Goal: Transaction & Acquisition: Purchase product/service

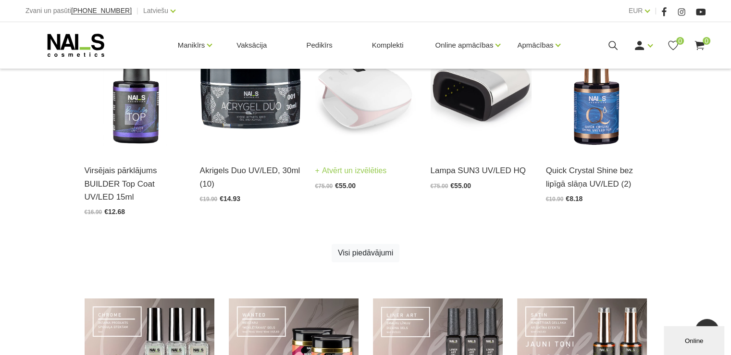
scroll to position [423, 0]
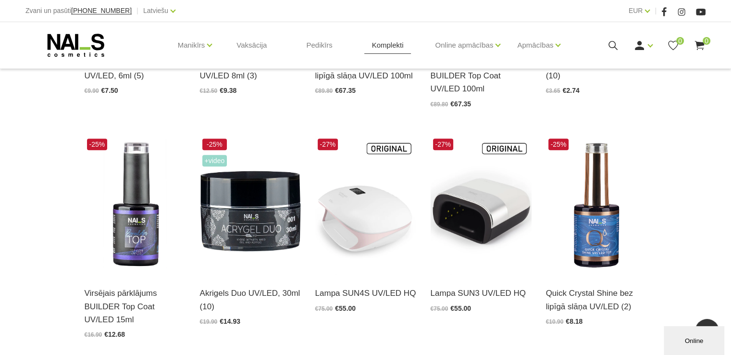
click at [383, 44] on link "Komplekti" at bounding box center [387, 45] width 47 height 46
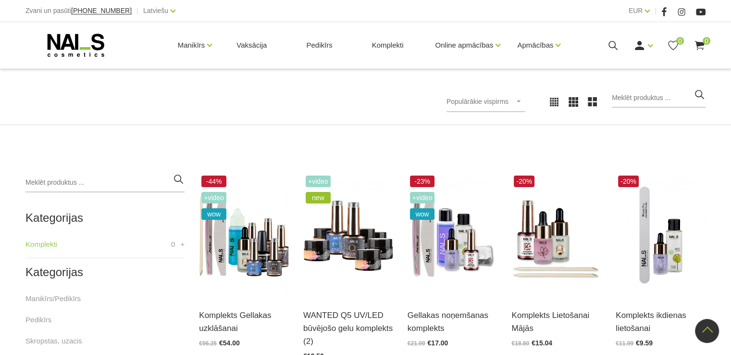
scroll to position [123, 0]
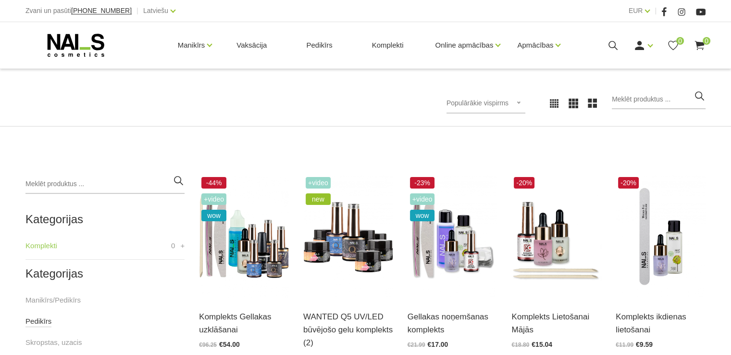
click at [43, 325] on link "Pedikīrs" at bounding box center [38, 321] width 26 height 12
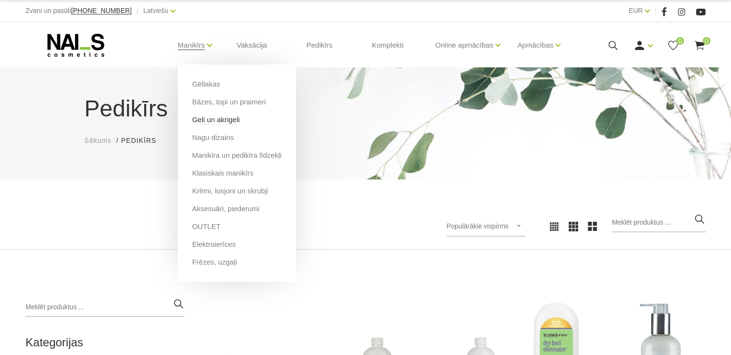
click at [225, 120] on link "Geli un akrigeli" at bounding box center [216, 119] width 48 height 11
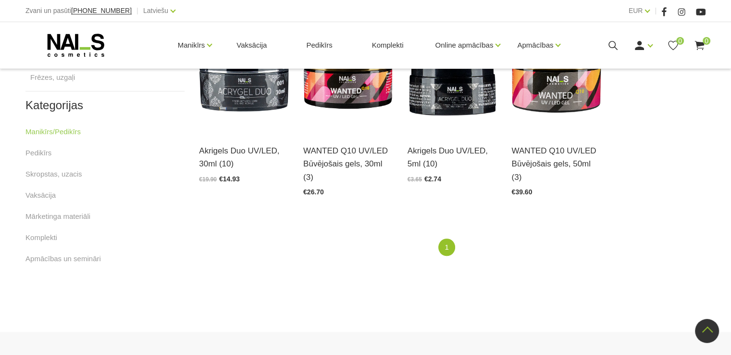
scroll to position [335, 0]
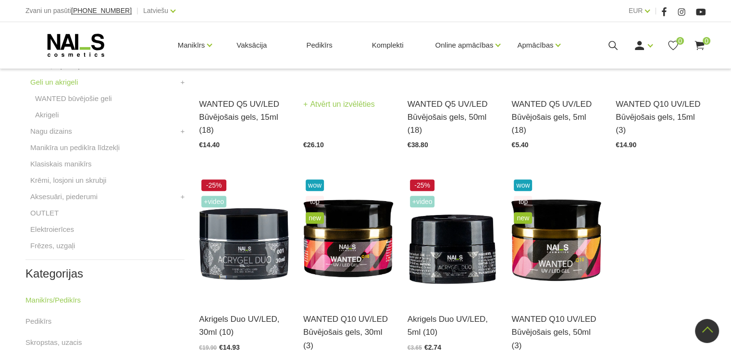
click at [354, 104] on link "Atvērt un izvēlēties" at bounding box center [339, 104] width 72 height 13
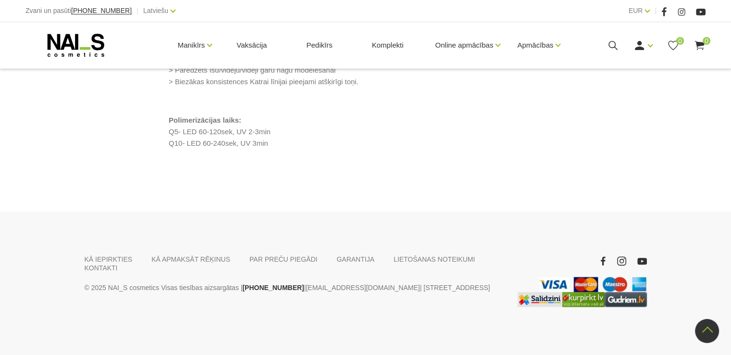
scroll to position [961, 0]
